Goal: Task Accomplishment & Management: Complete application form

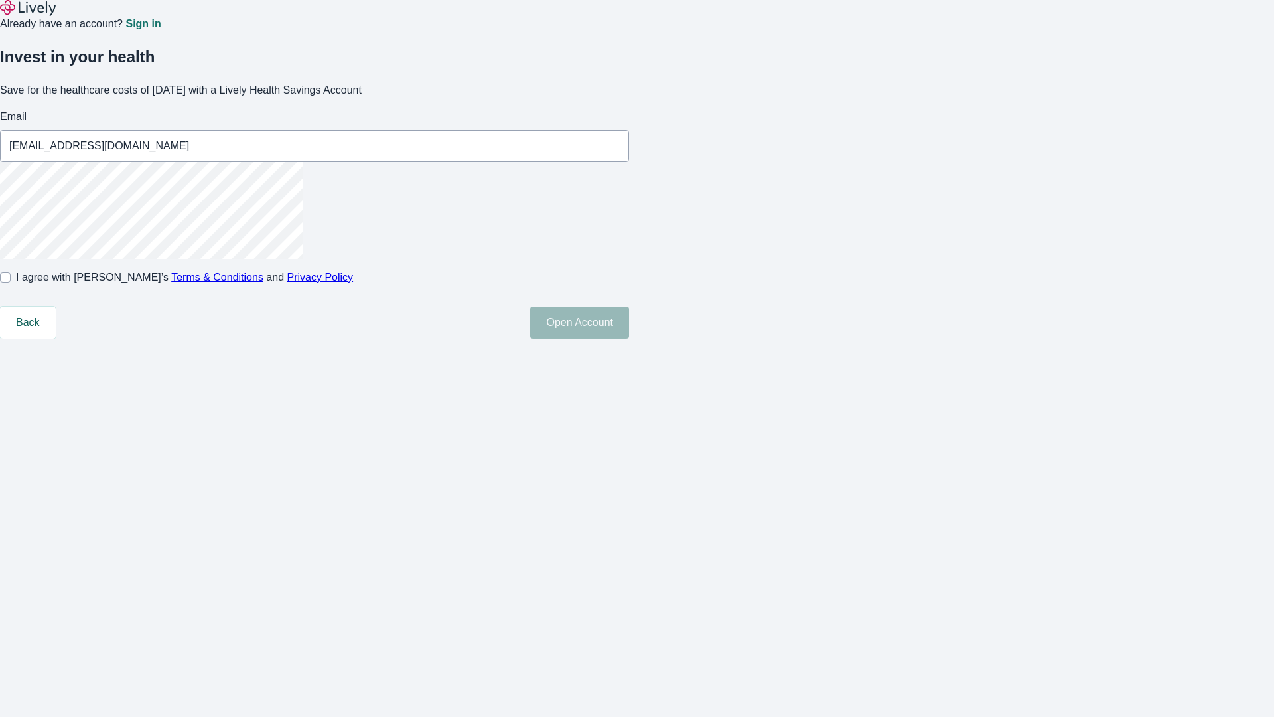
click at [11, 283] on input "I agree with Lively’s Terms & Conditions and Privacy Policy" at bounding box center [5, 277] width 11 height 11
checkbox input "true"
click at [629, 339] on button "Open Account" at bounding box center [579, 323] width 99 height 32
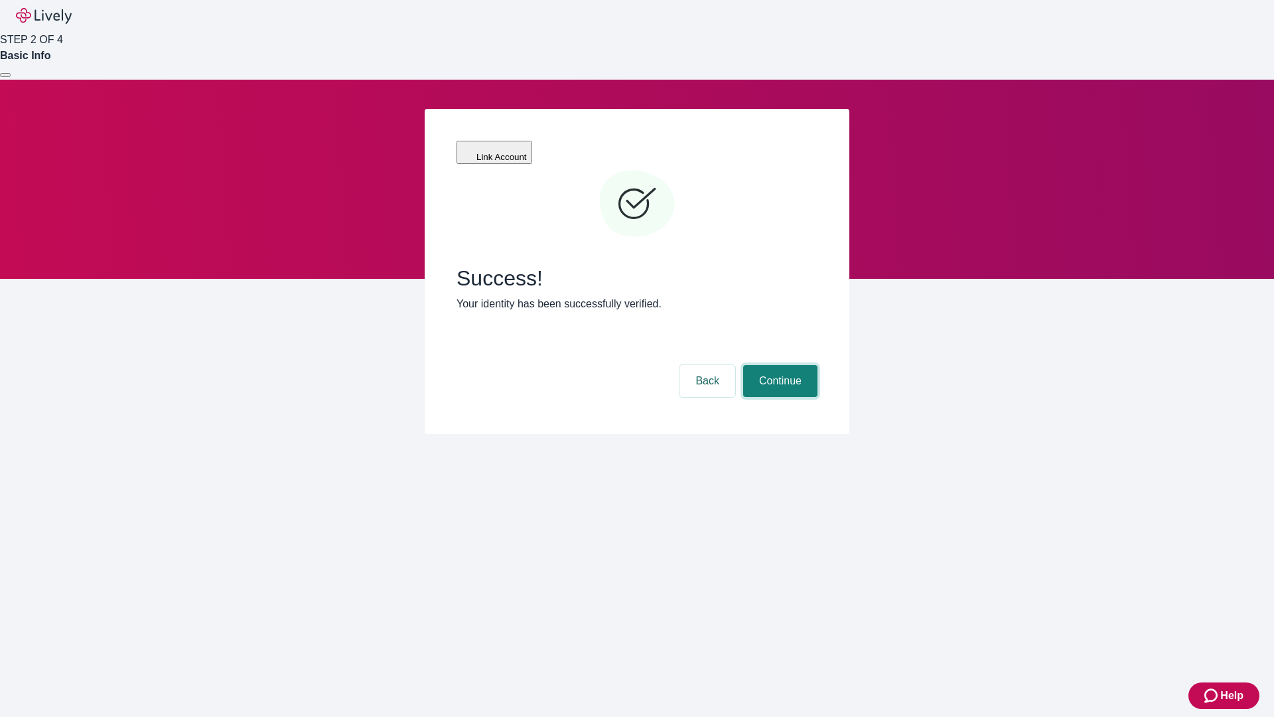
click at [779, 365] on button "Continue" at bounding box center [780, 381] width 74 height 32
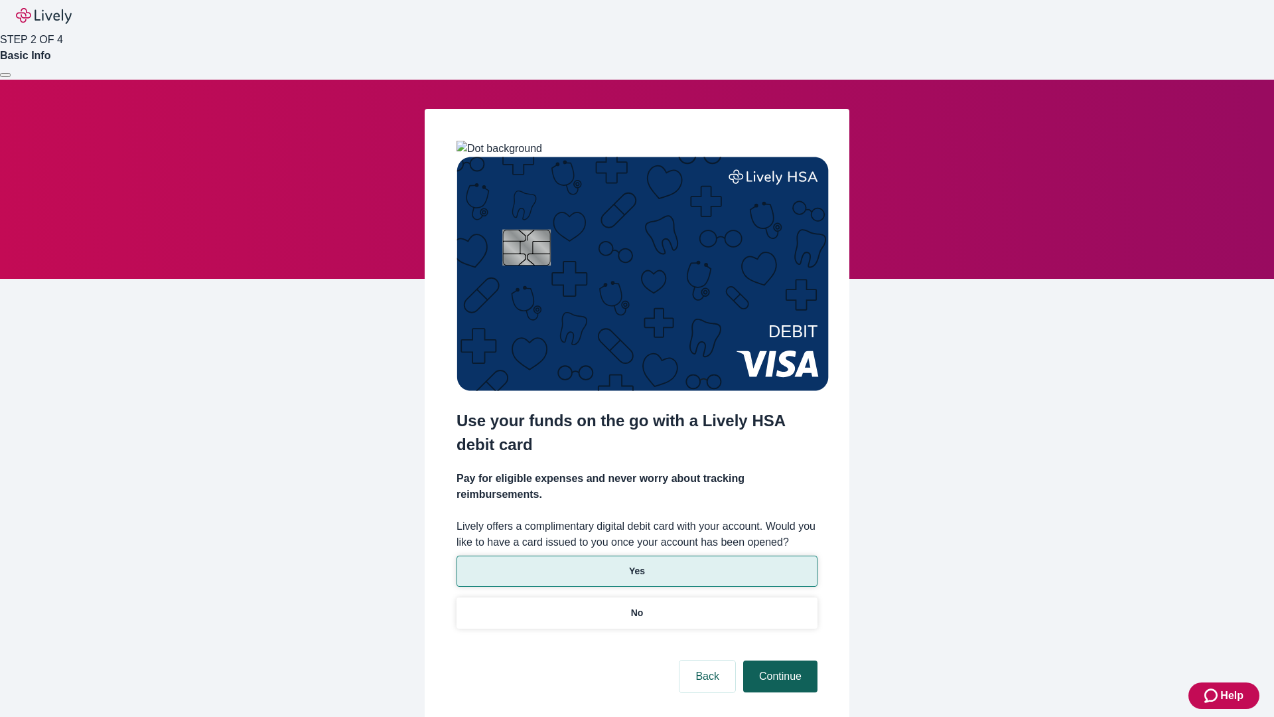
click at [637, 564] on p "Yes" at bounding box center [637, 571] width 16 height 14
click at [779, 660] on button "Continue" at bounding box center [780, 676] width 74 height 32
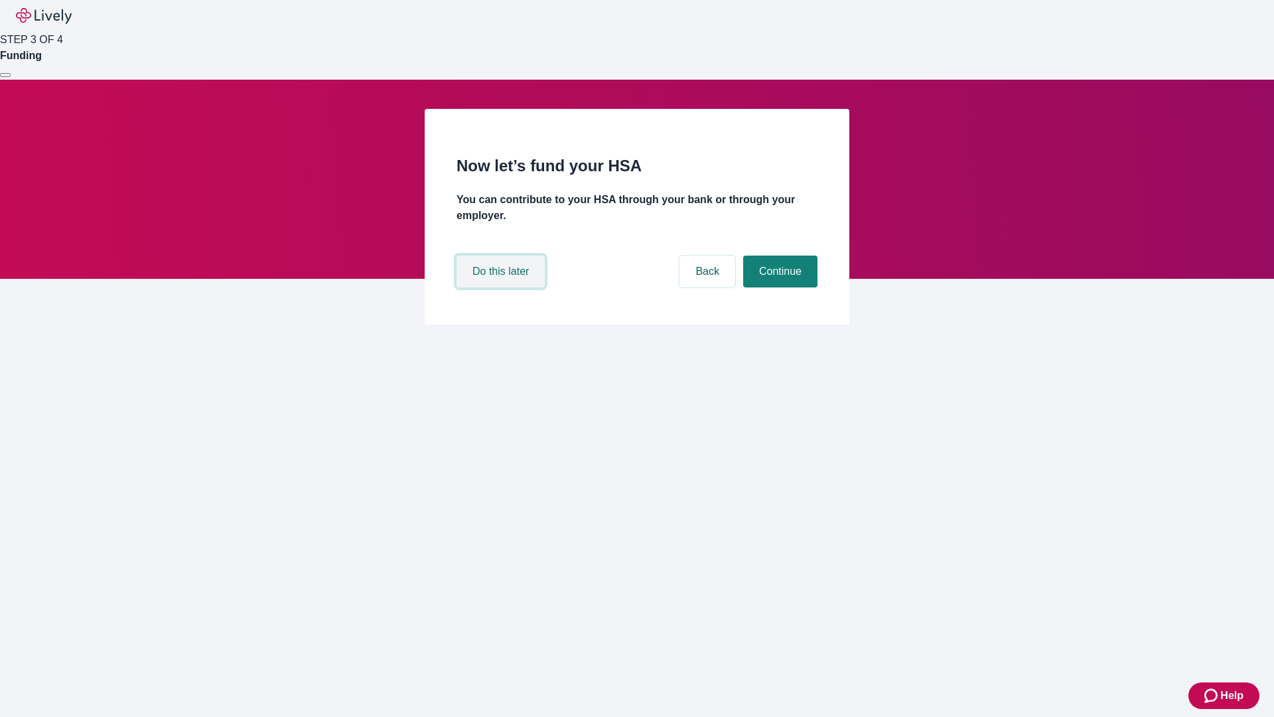
click at [502, 287] on button "Do this later" at bounding box center [501, 272] width 88 height 32
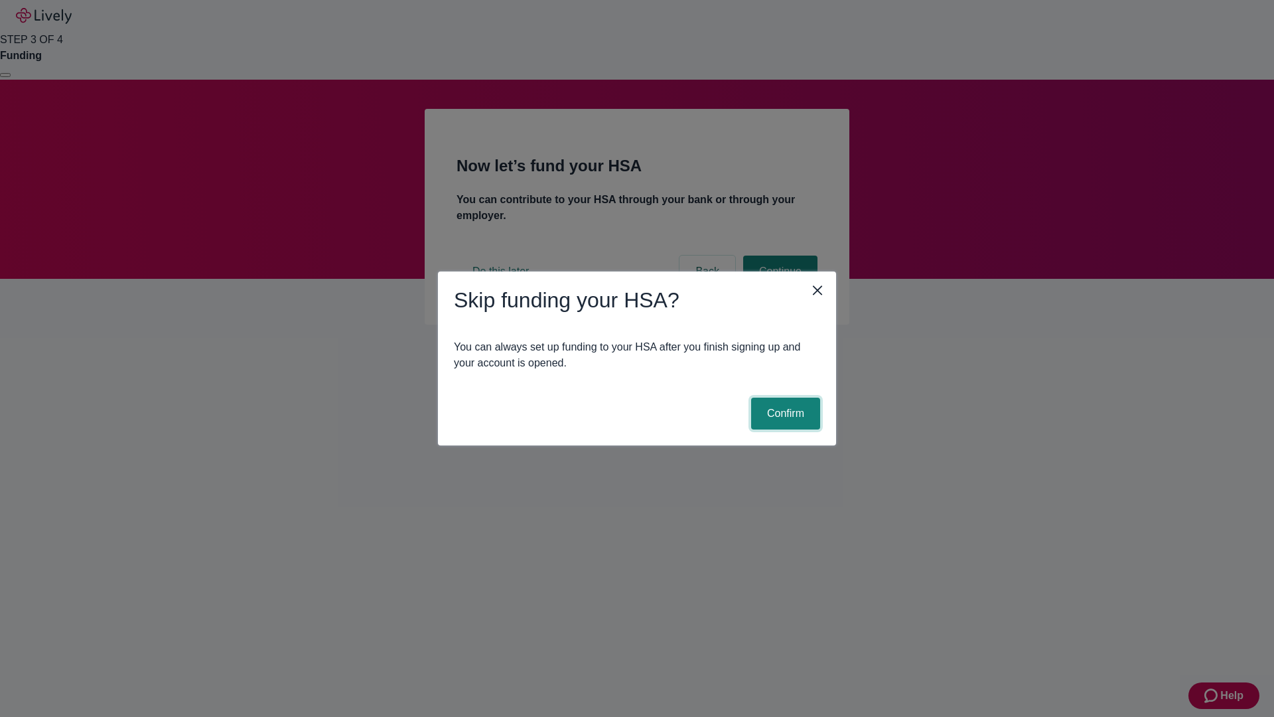
click at [784, 414] on button "Confirm" at bounding box center [785, 414] width 69 height 32
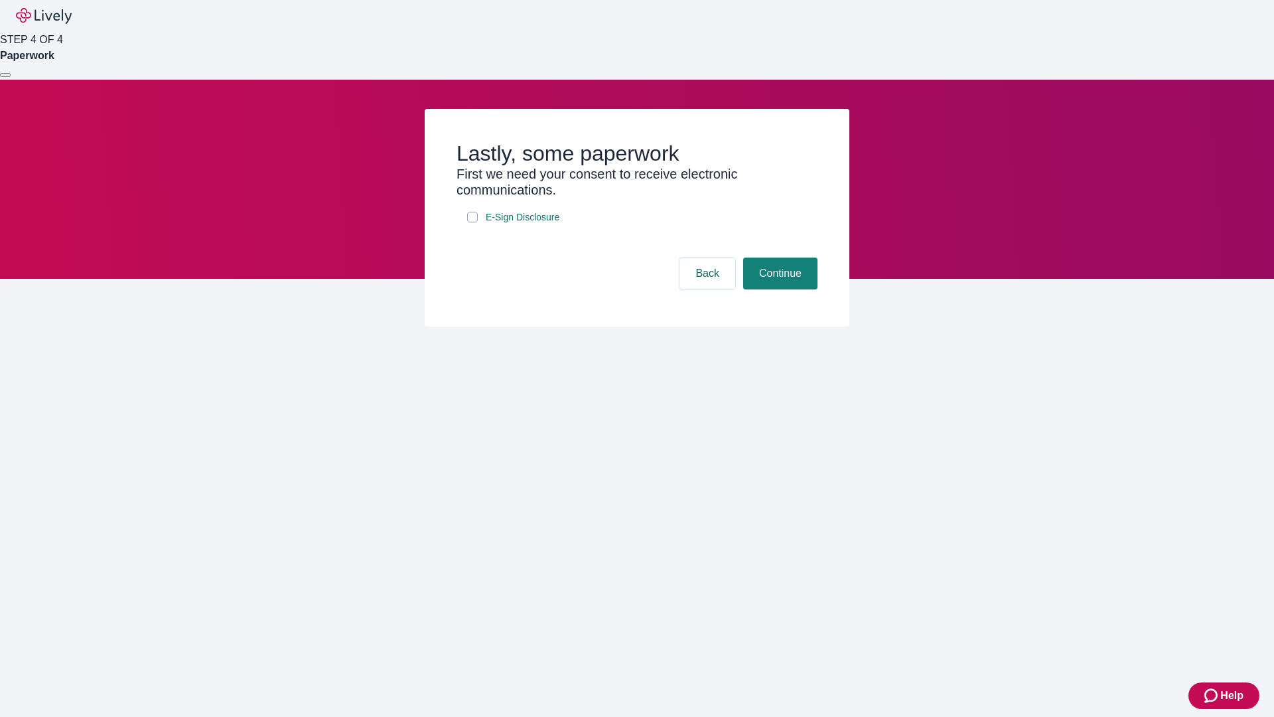
click at [473, 222] on input "E-Sign Disclosure" at bounding box center [472, 217] width 11 height 11
checkbox input "true"
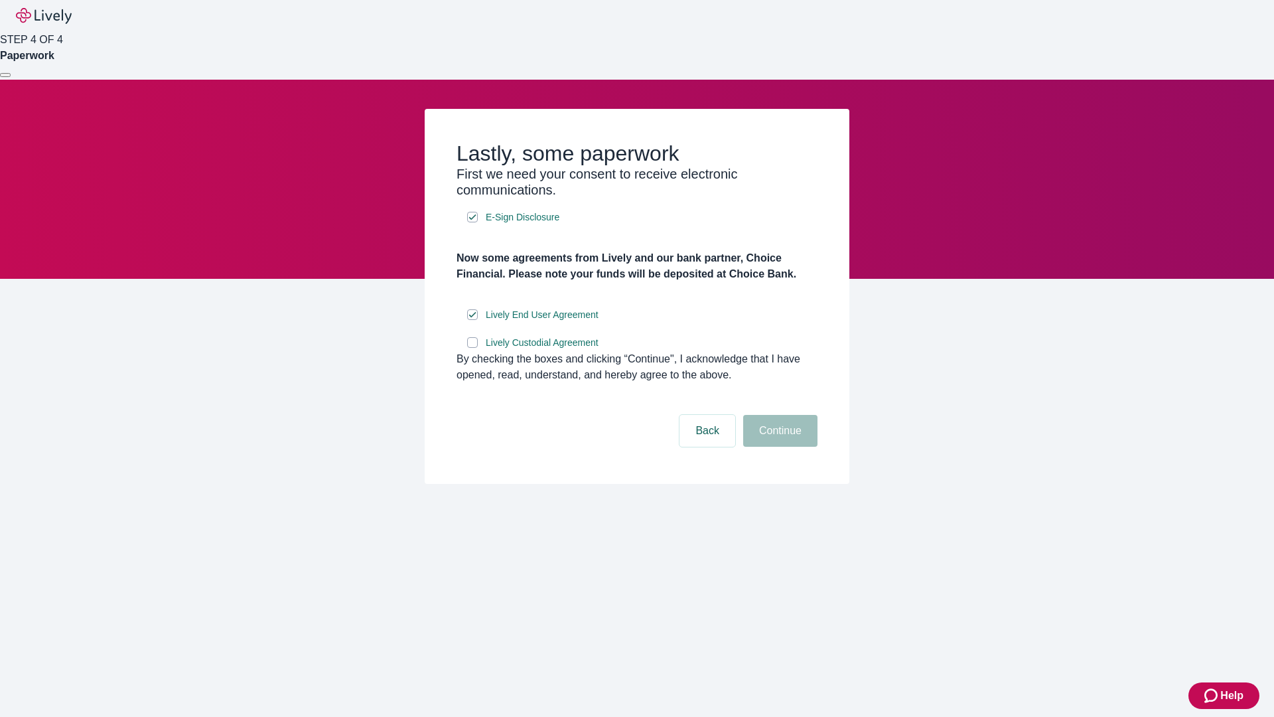
click at [473, 348] on input "Lively Custodial Agreement" at bounding box center [472, 342] width 11 height 11
checkbox input "true"
click at [779, 447] on button "Continue" at bounding box center [780, 431] width 74 height 32
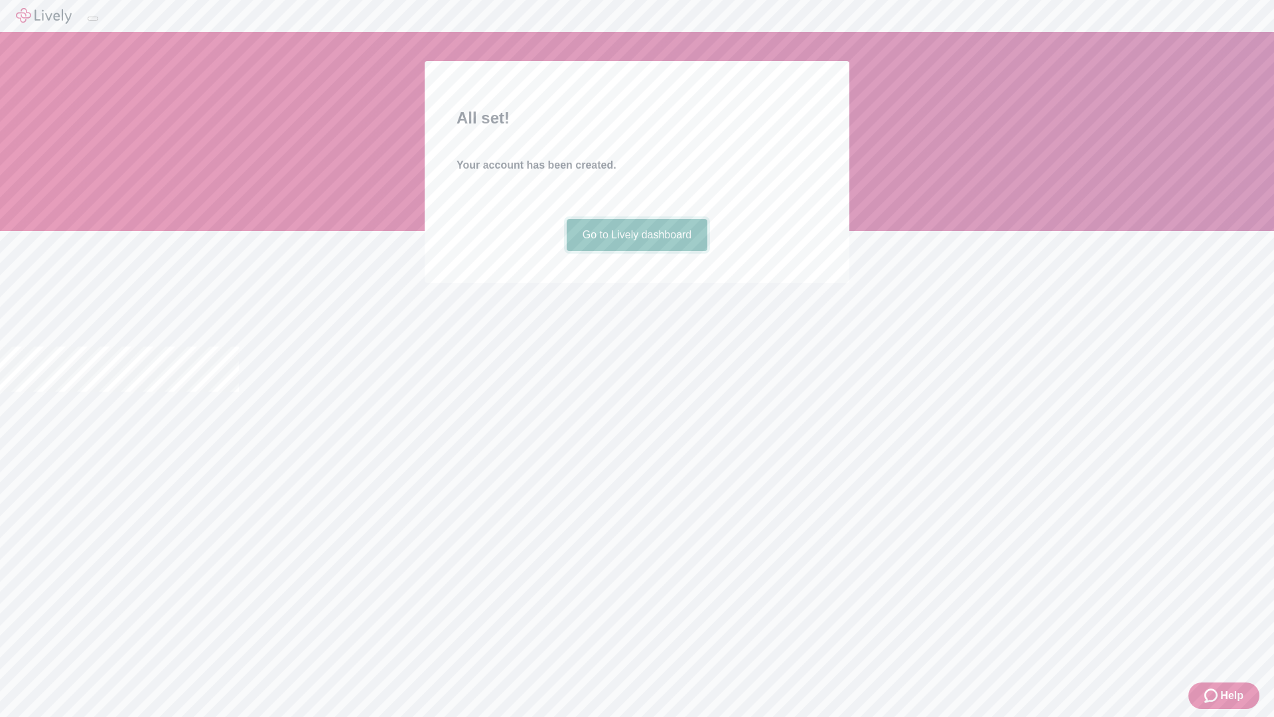
click at [637, 251] on link "Go to Lively dashboard" at bounding box center [637, 235] width 141 height 32
